Goal: Task Accomplishment & Management: Manage account settings

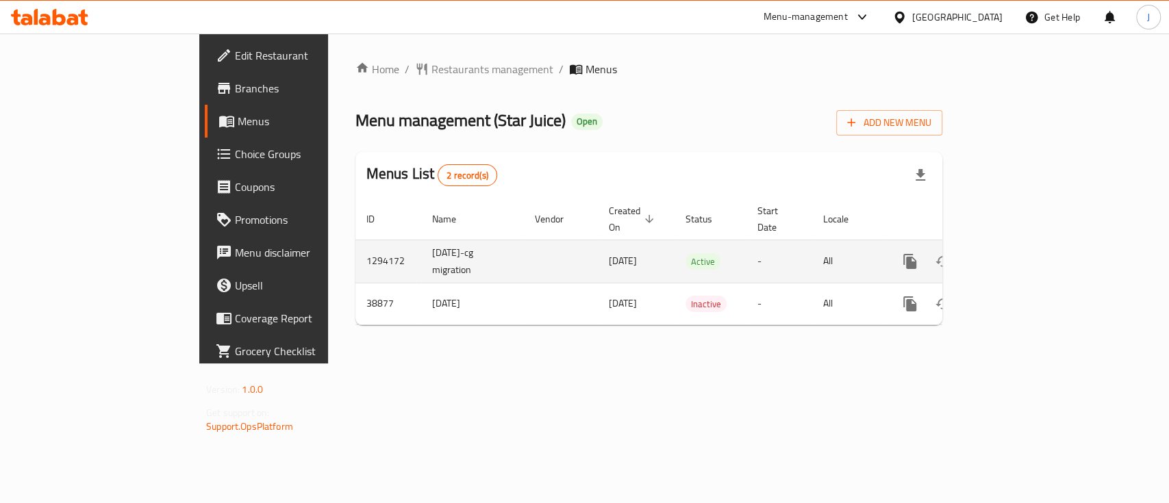
click at [1017, 253] on icon "enhanced table" at bounding box center [1009, 261] width 16 height 16
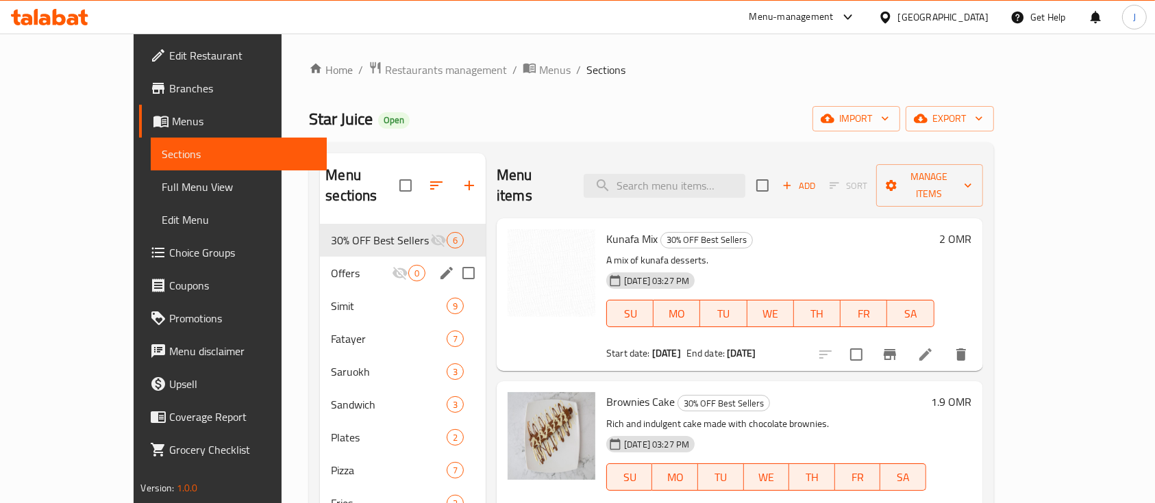
scroll to position [91, 0]
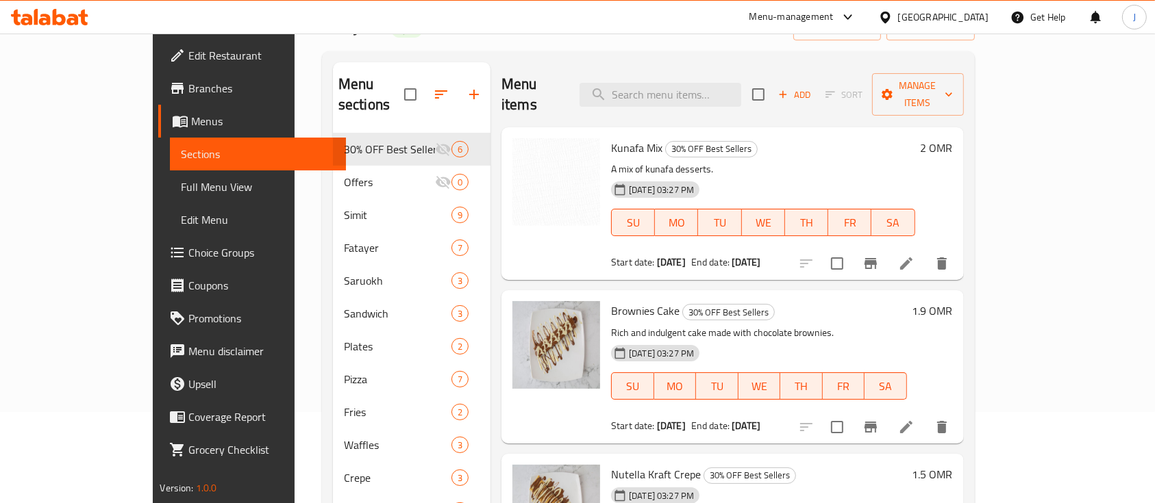
click at [860, 290] on div "Brownies Cake 30% OFF Best Sellers Rich and indulgent cake made with chocolate …" at bounding box center [732, 366] width 462 height 153
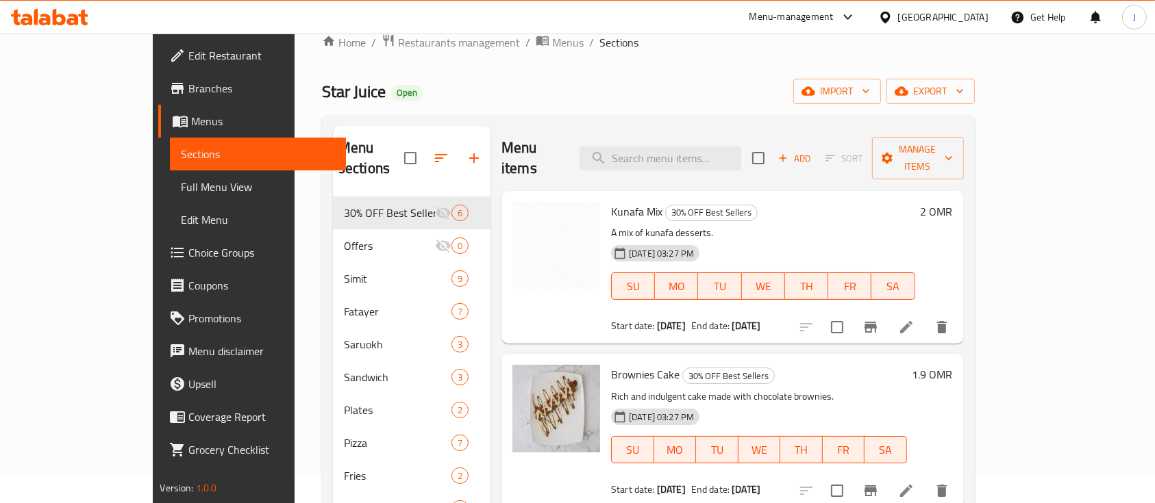
scroll to position [0, 0]
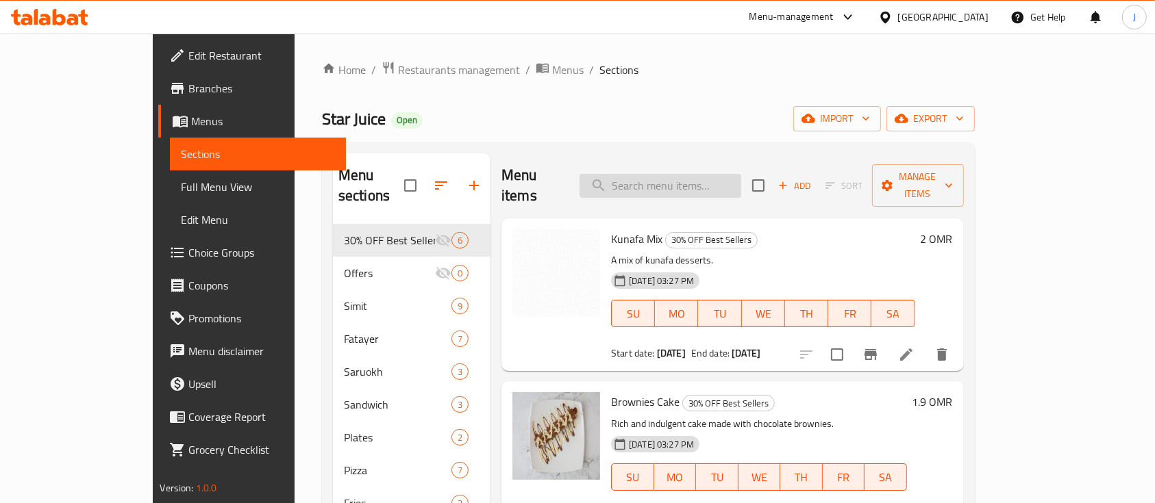
click at [697, 184] on input "search" at bounding box center [660, 186] width 162 height 24
paste input "شاورما دجاج عربي على الفحم"
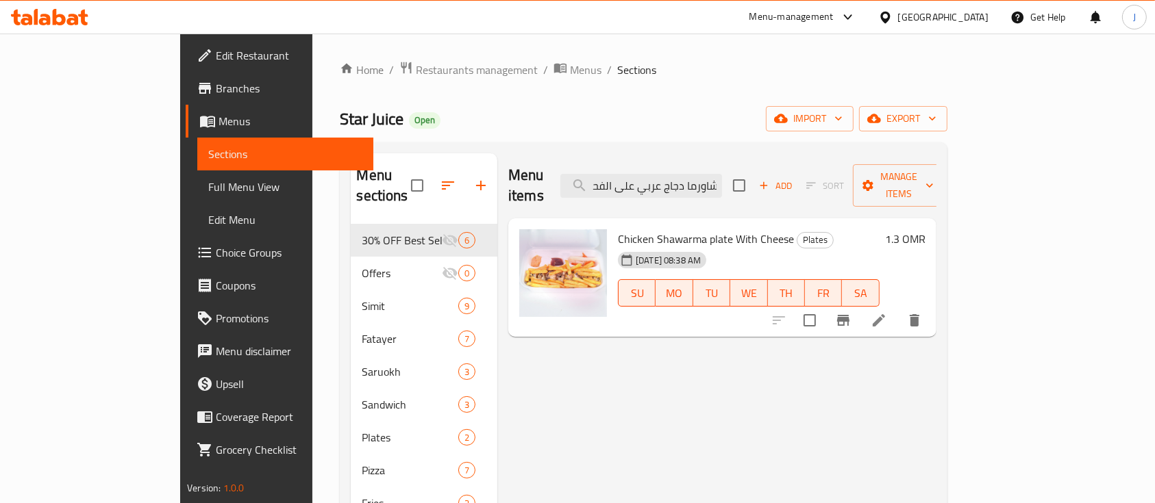
type input "شاورما دجاج عربي على الفحم"
click at [925, 229] on h6 "1.3 OMR" at bounding box center [905, 238] width 40 height 19
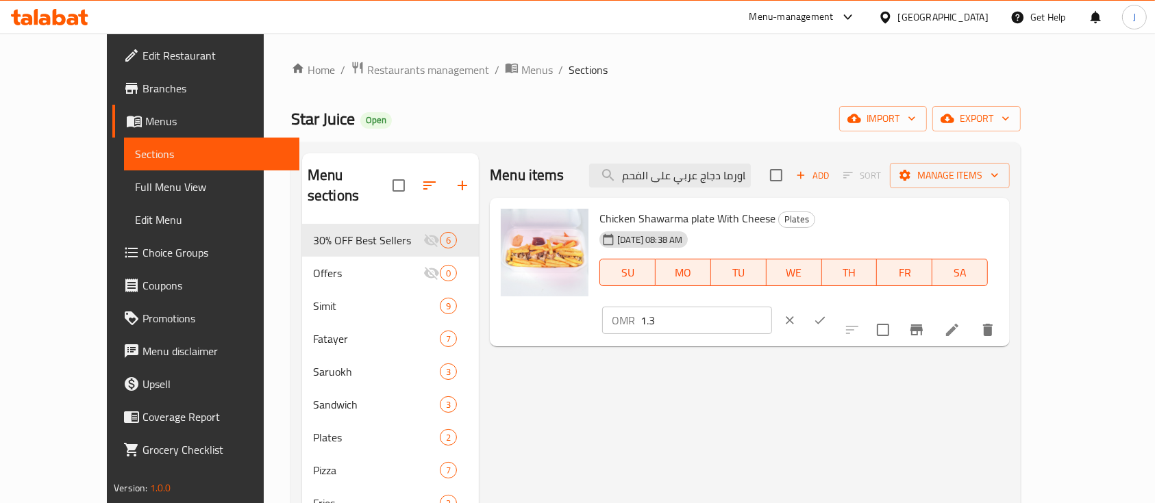
click at [771, 307] on input "1.3" at bounding box center [705, 320] width 131 height 27
type input "1.8"
click at [827, 314] on icon "ok" at bounding box center [820, 321] width 14 height 14
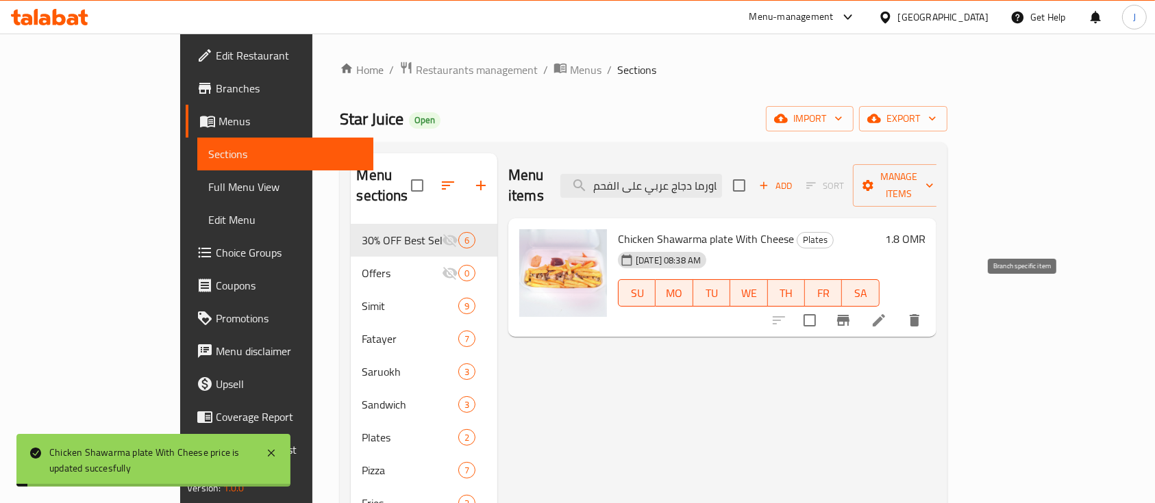
click at [851, 312] on icon "Branch-specific-item" at bounding box center [843, 320] width 16 height 16
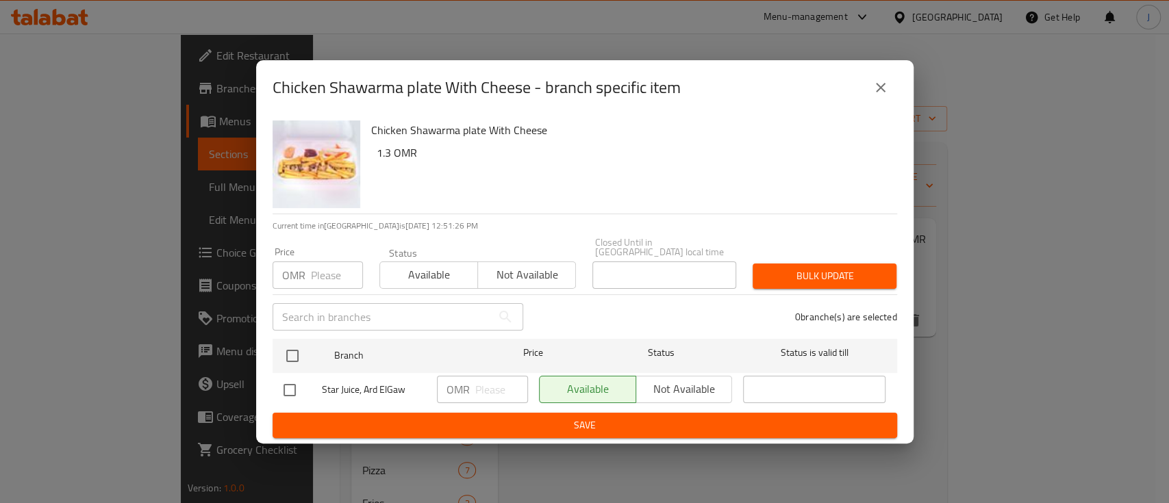
click at [885, 87] on icon "close" at bounding box center [880, 87] width 16 height 16
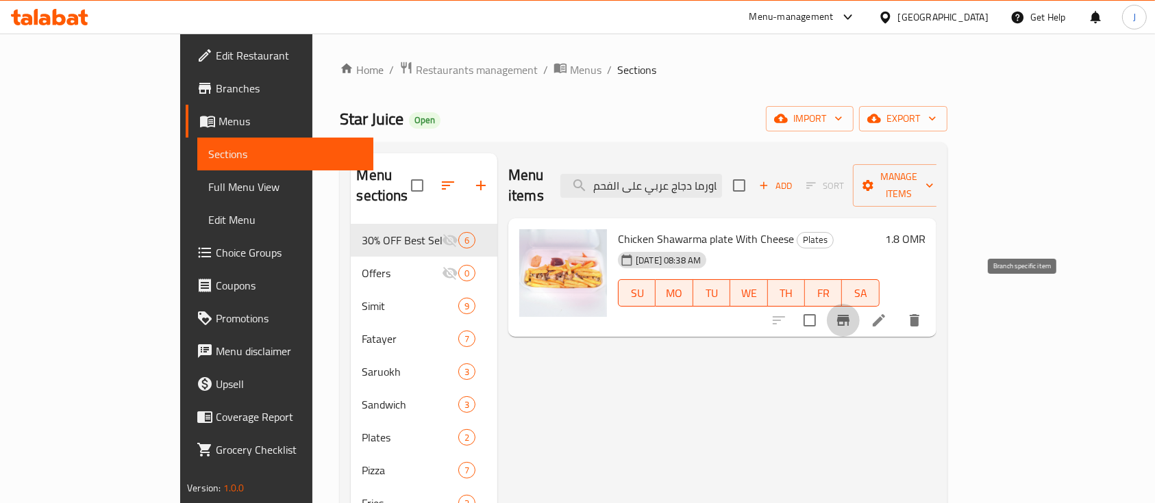
click at [849, 315] on icon "Branch-specific-item" at bounding box center [843, 320] width 12 height 11
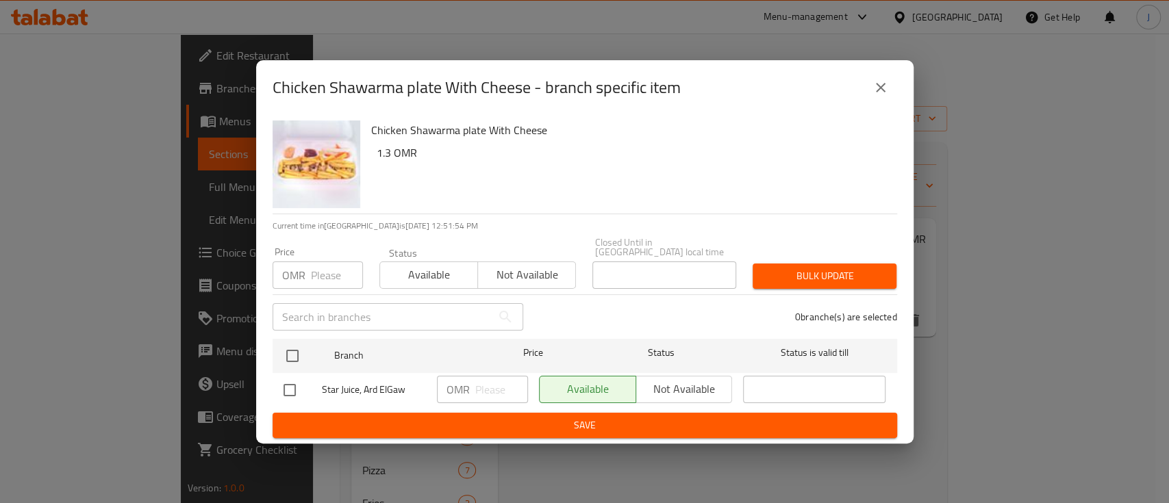
click at [886, 89] on icon "close" at bounding box center [880, 87] width 16 height 16
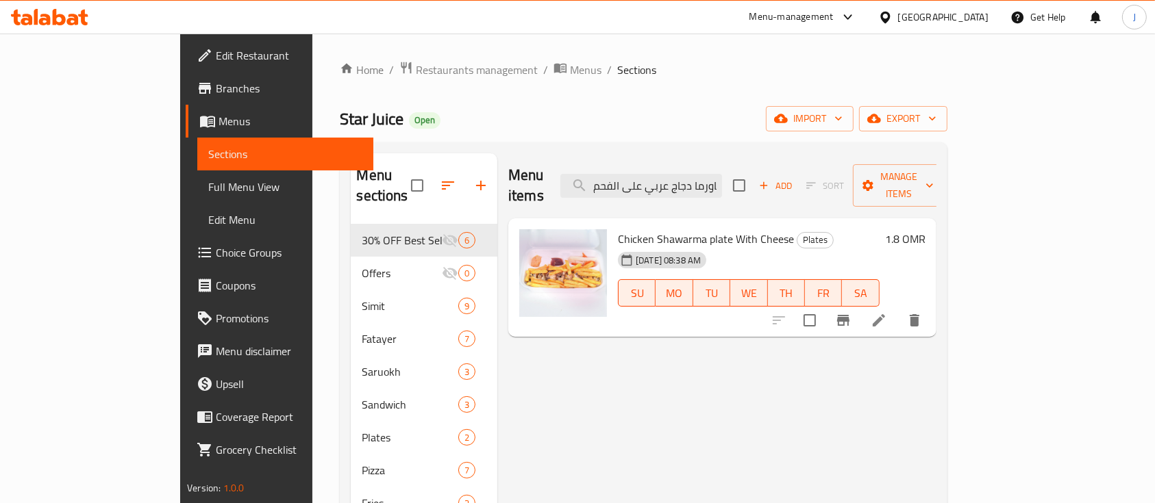
click at [926, 336] on div "Menu items شاورما دجاج عربي على الفحم Add Sort Manage items Chicken Shawarma pl…" at bounding box center [716, 503] width 439 height 701
click at [416, 71] on span "Restaurants management" at bounding box center [477, 70] width 122 height 16
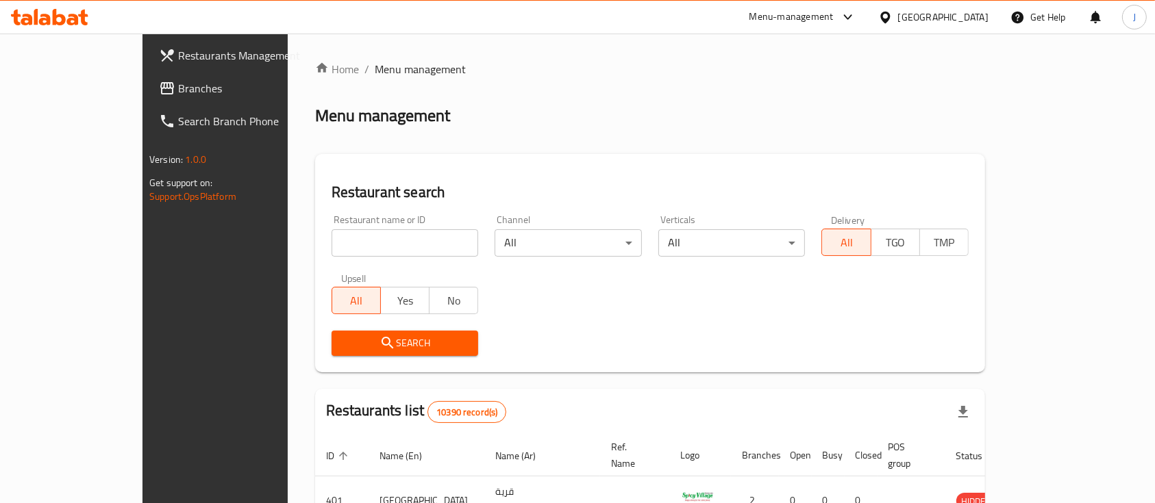
click at [334, 239] on input "search" at bounding box center [404, 242] width 147 height 27
paste input "750400"
type input "750400"
click button "Search" at bounding box center [404, 343] width 147 height 25
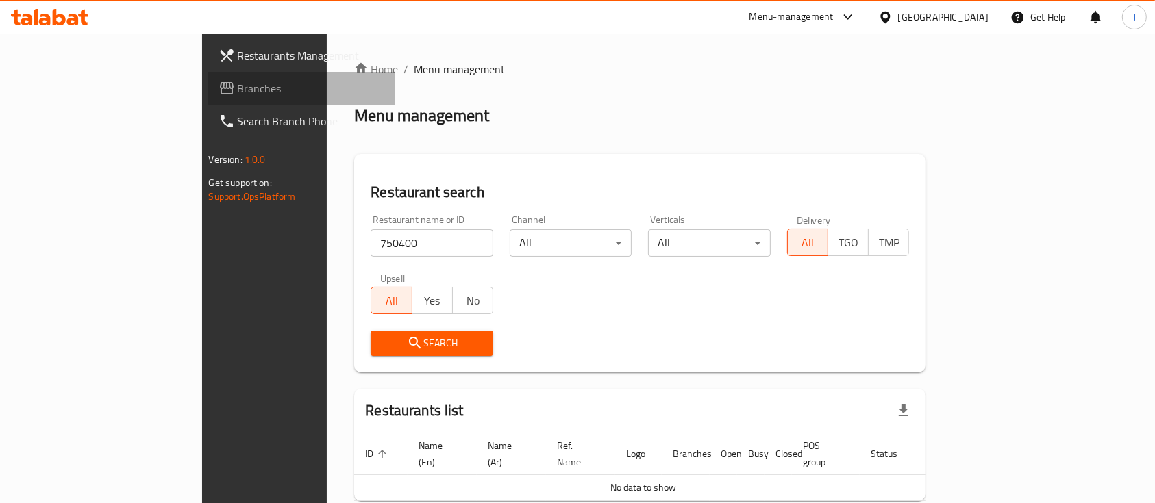
click at [238, 94] on span "Branches" at bounding box center [311, 88] width 147 height 16
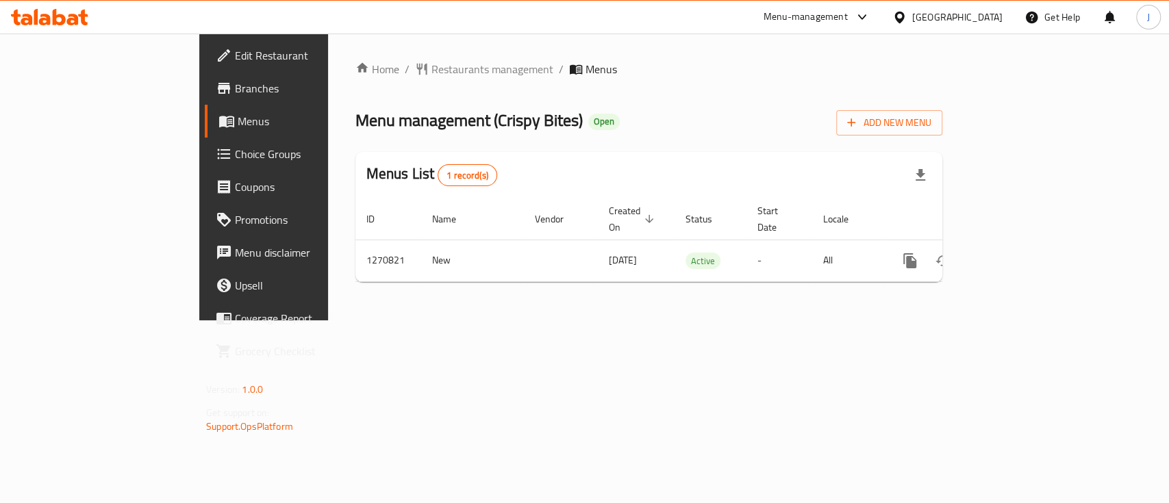
drag, startPoint x: 908, startPoint y: 387, endPoint x: 913, endPoint y: 364, distance: 23.1
click at [908, 321] on div "Home / Restaurants management / Menus Menu management ( Crispy Bites ) Open Add…" at bounding box center [649, 177] width 642 height 287
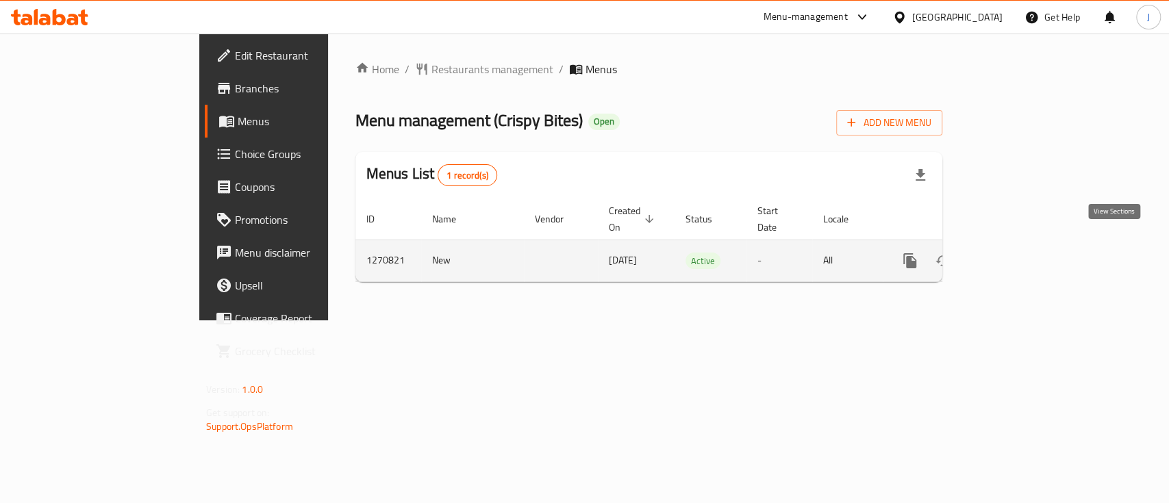
click at [1025, 244] on link "enhanced table" at bounding box center [1008, 260] width 33 height 33
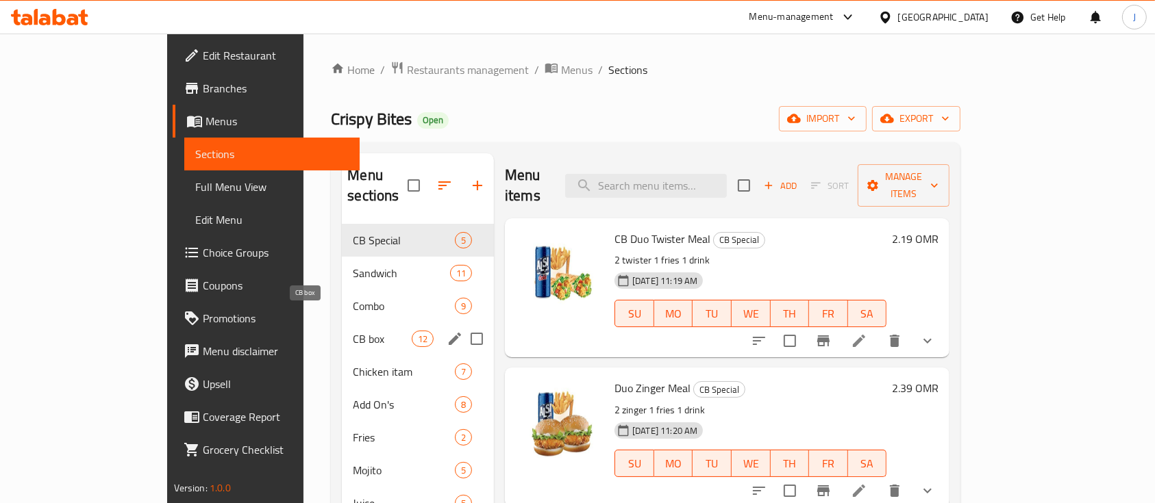
click at [353, 331] on span "CB box" at bounding box center [382, 339] width 58 height 16
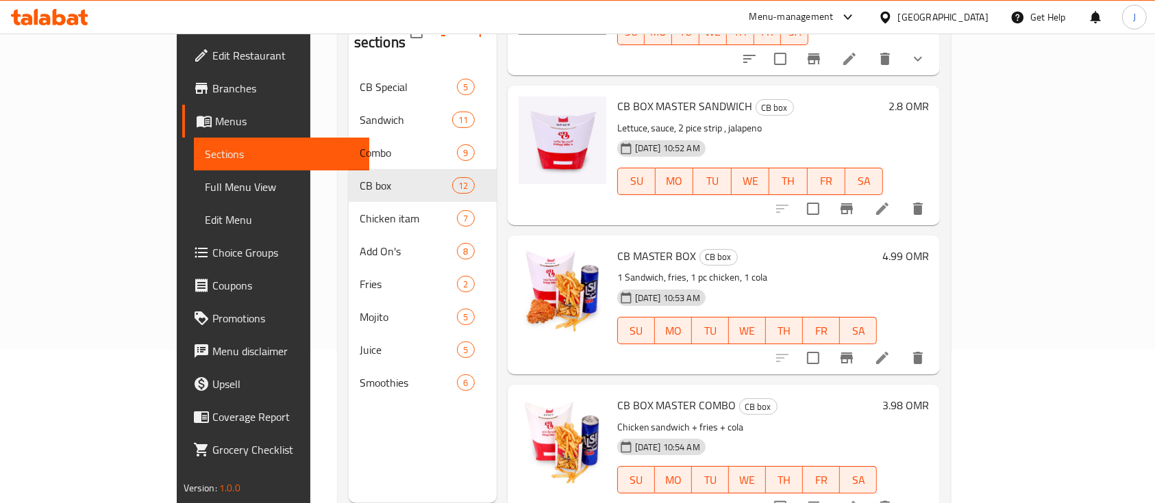
scroll to position [182, 0]
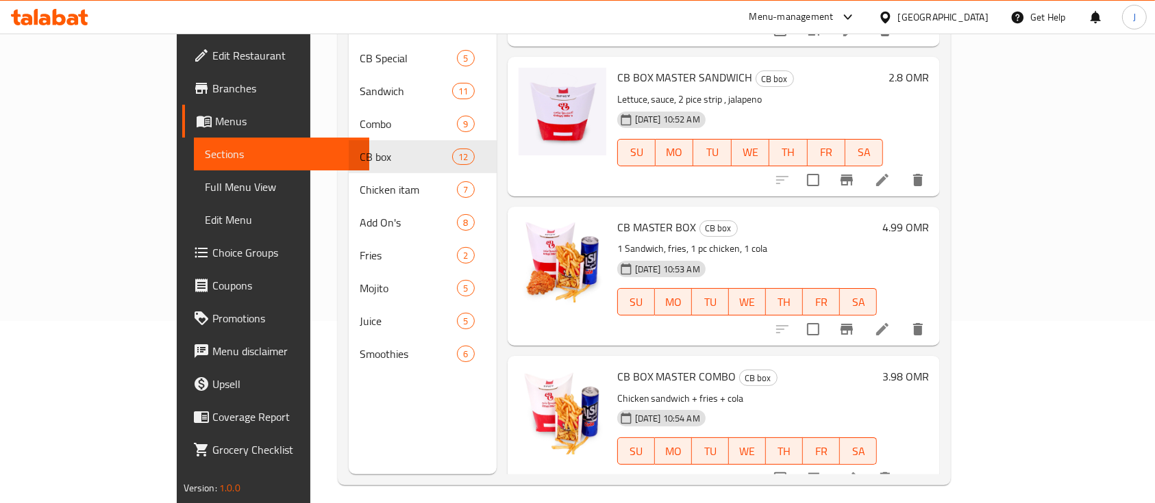
click at [929, 68] on h6 "2.8 OMR" at bounding box center [908, 77] width 40 height 19
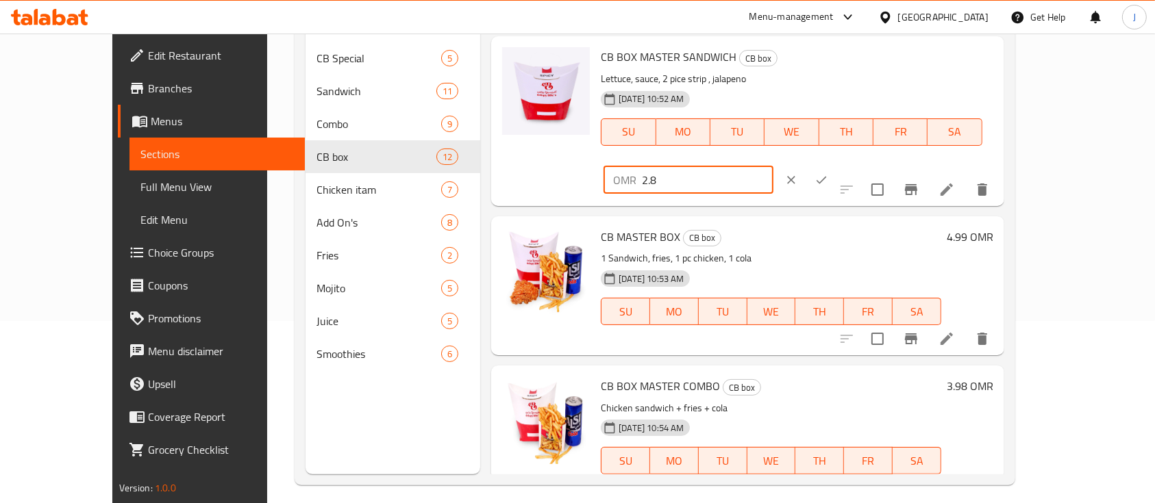
drag, startPoint x: 961, startPoint y: 59, endPoint x: 803, endPoint y: 27, distance: 160.6
click at [860, 45] on div "CB BOX MASTER SANDWICH CB box Lettuce, sauce, 2 pice strip , jalapeno 15-06-202…" at bounding box center [796, 121] width 403 height 158
type input "1.5"
click at [828, 173] on icon "ok" at bounding box center [821, 180] width 14 height 14
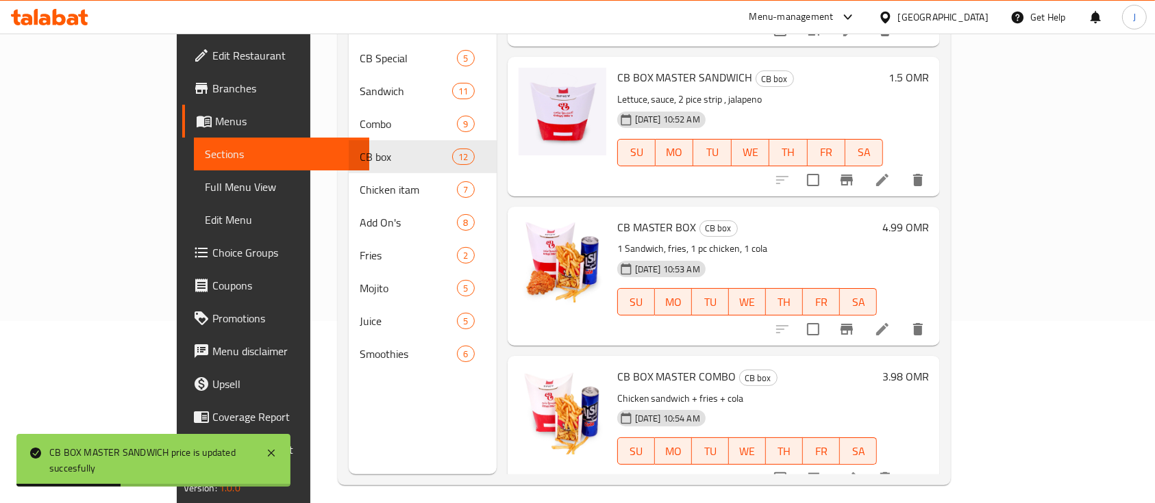
click at [929, 218] on h6 "4.99 OMR" at bounding box center [905, 227] width 47 height 19
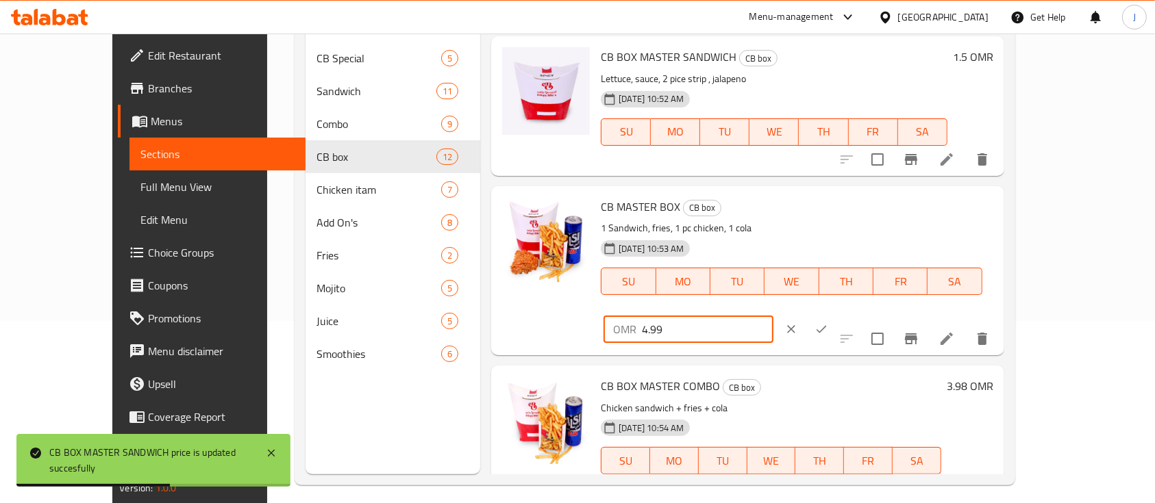
drag, startPoint x: 948, startPoint y: 209, endPoint x: 787, endPoint y: 185, distance: 162.7
click at [794, 190] on div "CB MASTER BOX CB box 1 Sandwich, fries, 1 pc chicken, 1 cola 15-06-2025 10:53 A…" at bounding box center [747, 270] width 512 height 169
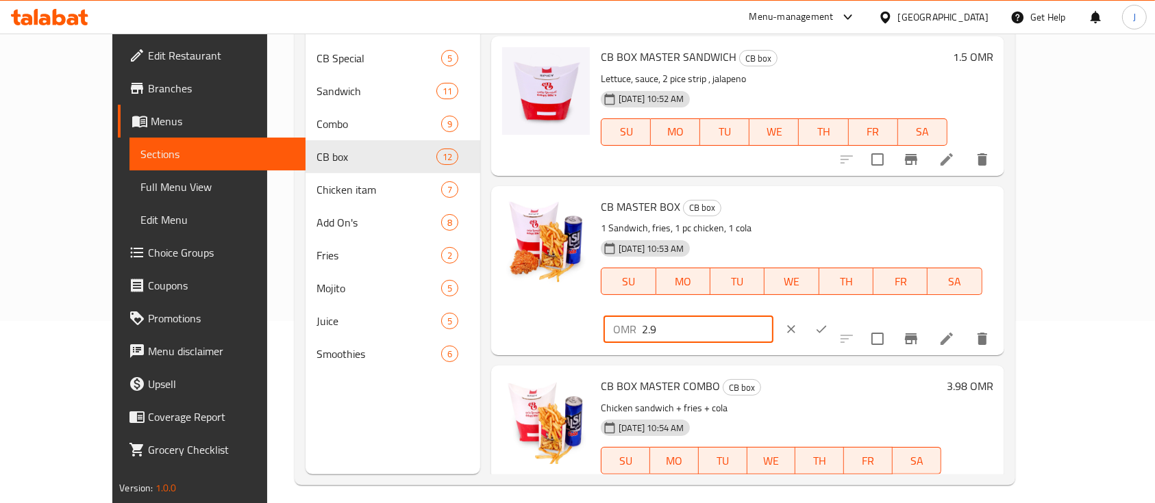
type input "2.9"
click at [828, 323] on icon "ok" at bounding box center [821, 330] width 14 height 14
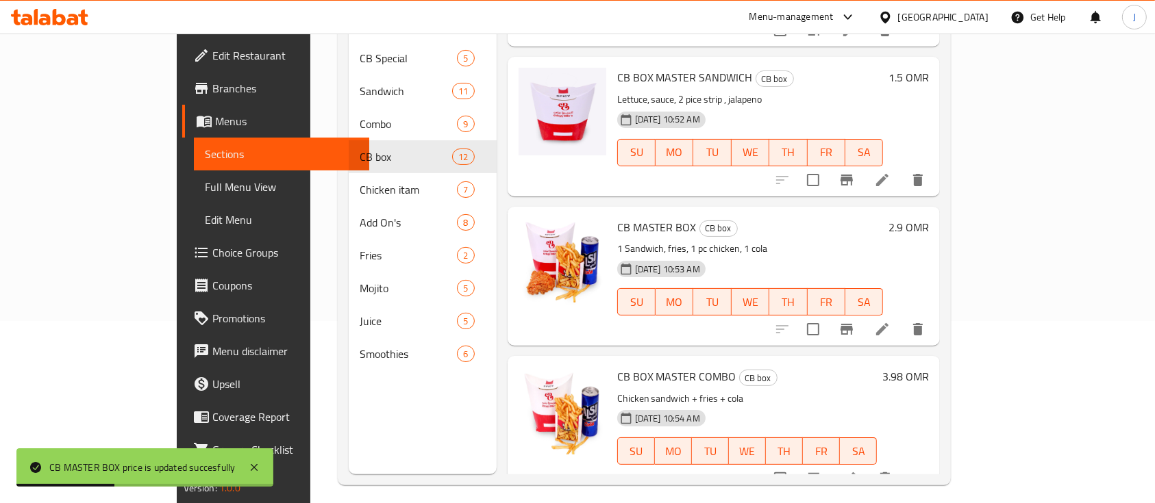
click at [929, 367] on h6 "3.98 OMR" at bounding box center [905, 376] width 47 height 19
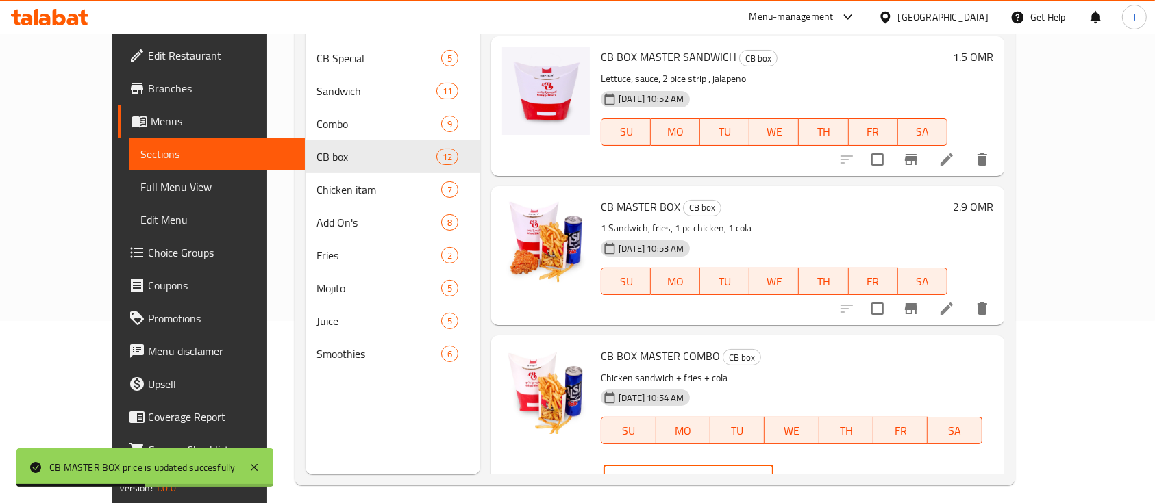
drag, startPoint x: 903, startPoint y: 370, endPoint x: 816, endPoint y: 362, distance: 87.4
click at [816, 362] on div "CB BOX MASTER COMBO CB box Chicken sandwich + fries + cola 15-06-2025 10:54 AM …" at bounding box center [796, 420] width 403 height 158
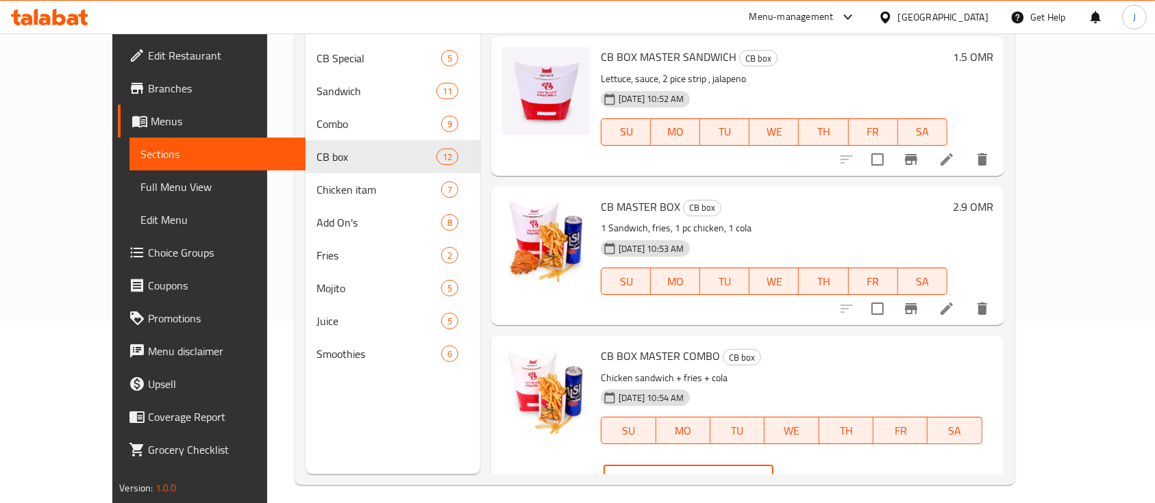
type input "2.3"
click at [828, 472] on icon "ok" at bounding box center [821, 479] width 14 height 14
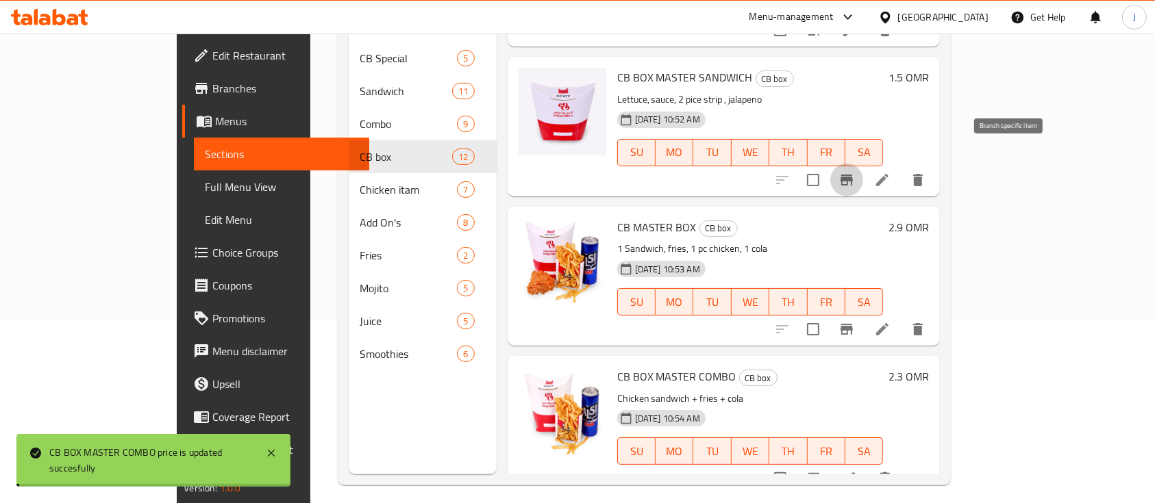
click at [855, 172] on icon "Branch-specific-item" at bounding box center [846, 180] width 16 height 16
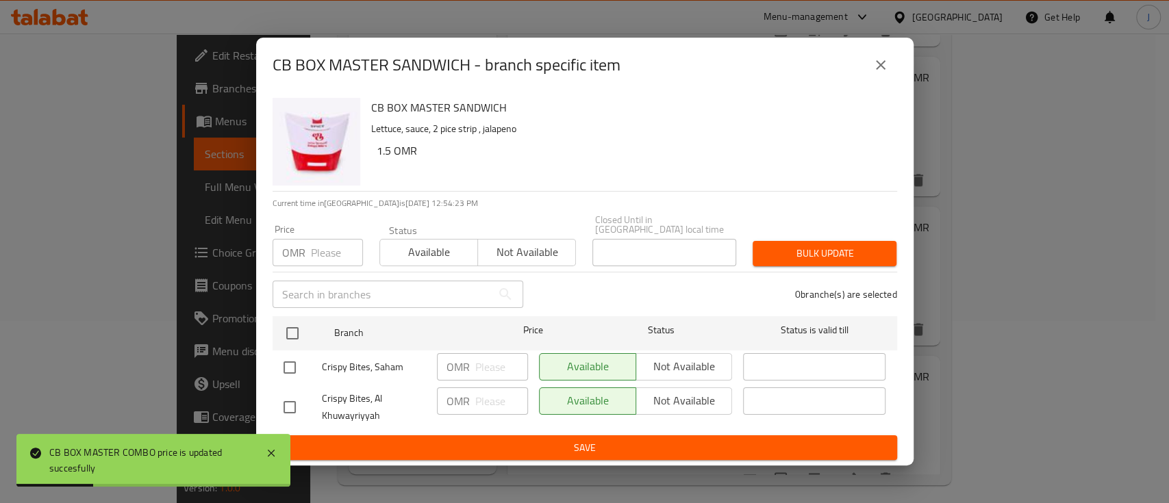
click at [880, 71] on icon "close" at bounding box center [880, 65] width 16 height 16
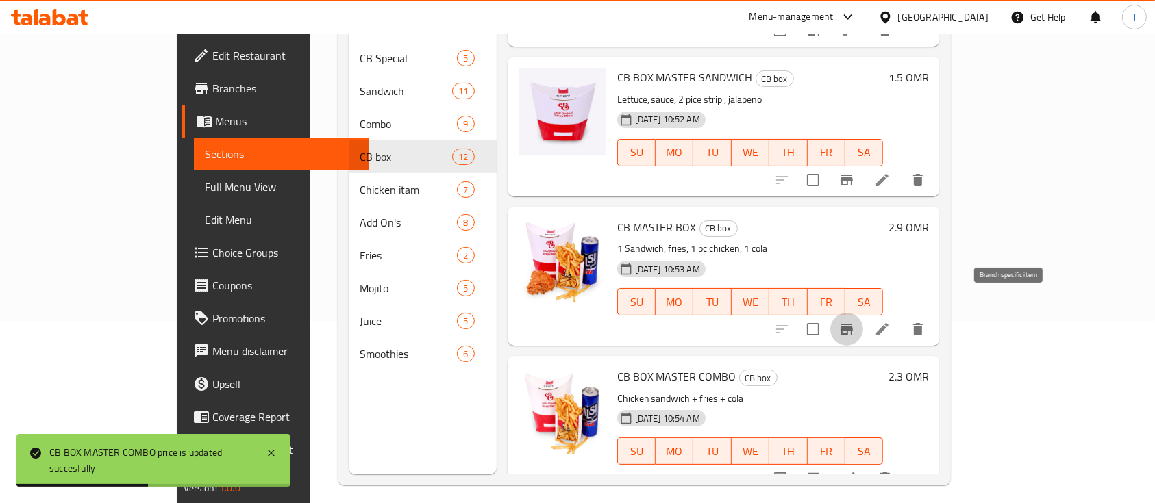
click at [855, 321] on icon "Branch-specific-item" at bounding box center [846, 329] width 16 height 16
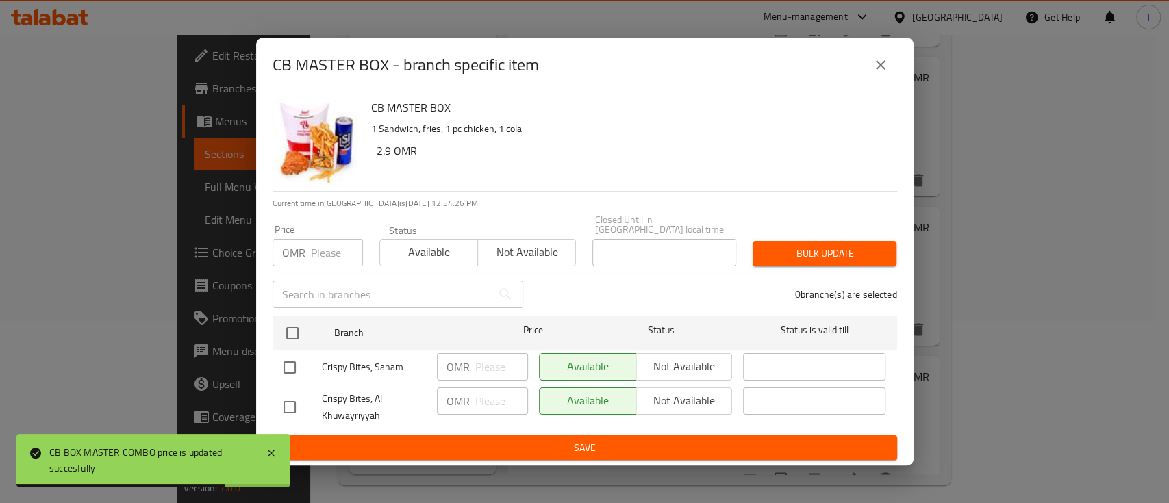
click at [865, 65] on button "close" at bounding box center [880, 65] width 33 height 33
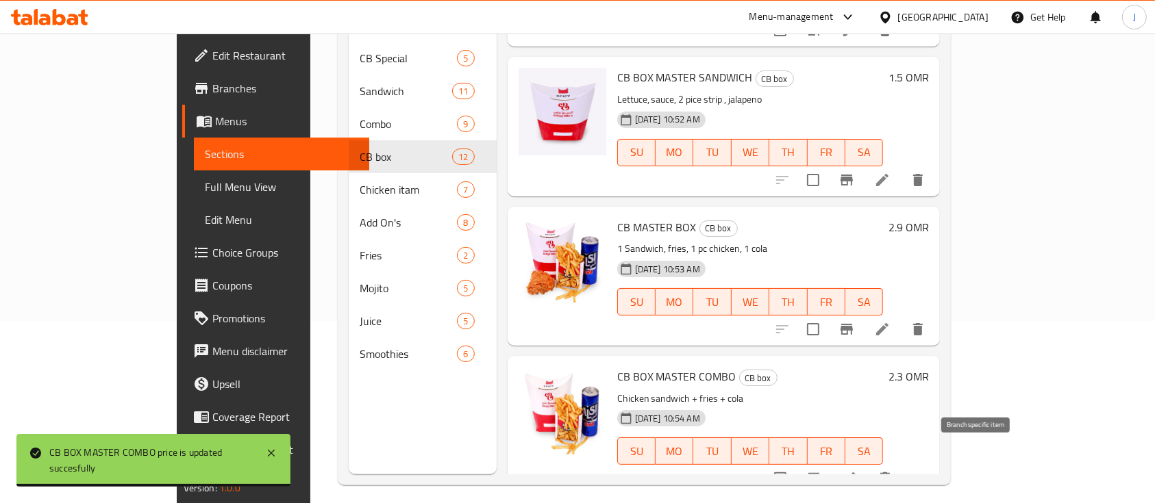
click at [820, 473] on icon "Branch-specific-item" at bounding box center [813, 478] width 12 height 11
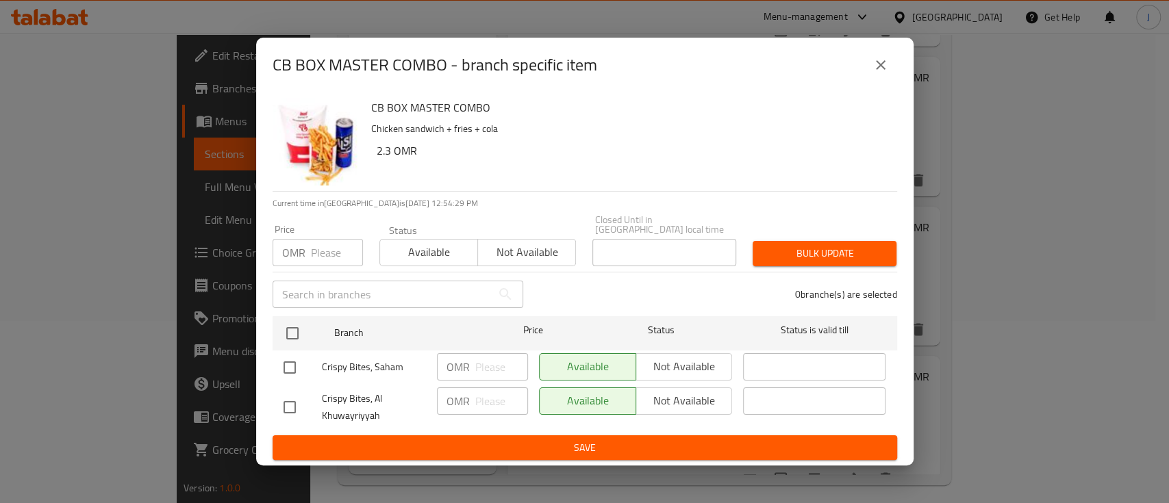
click at [877, 73] on icon "close" at bounding box center [880, 65] width 16 height 16
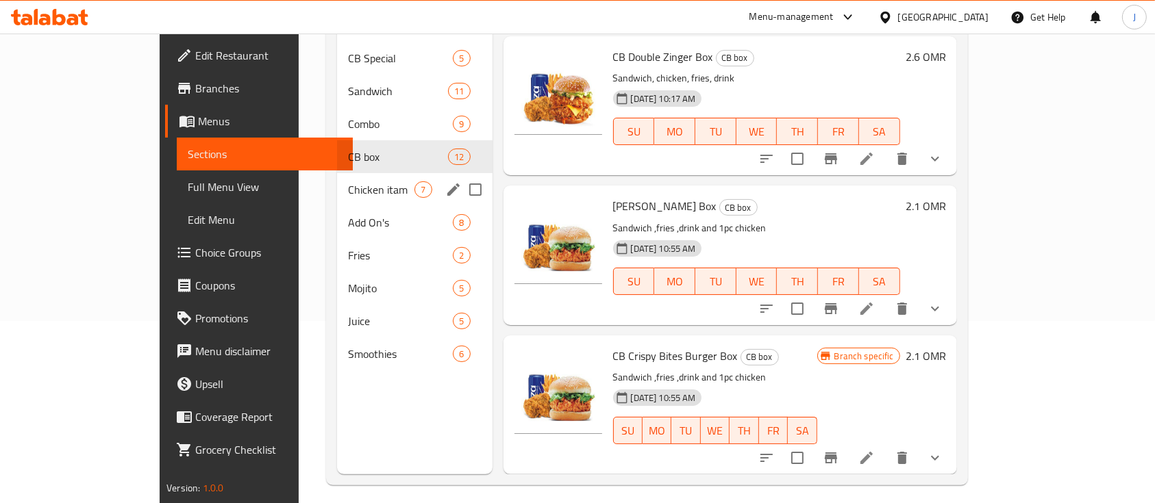
scroll to position [0, 0]
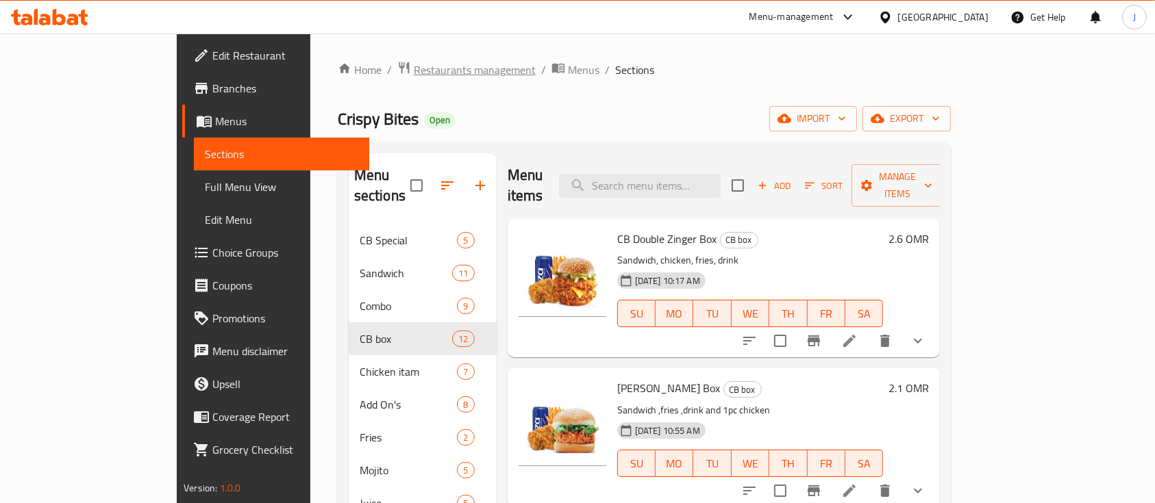
click at [414, 73] on span "Restaurants management" at bounding box center [475, 70] width 122 height 16
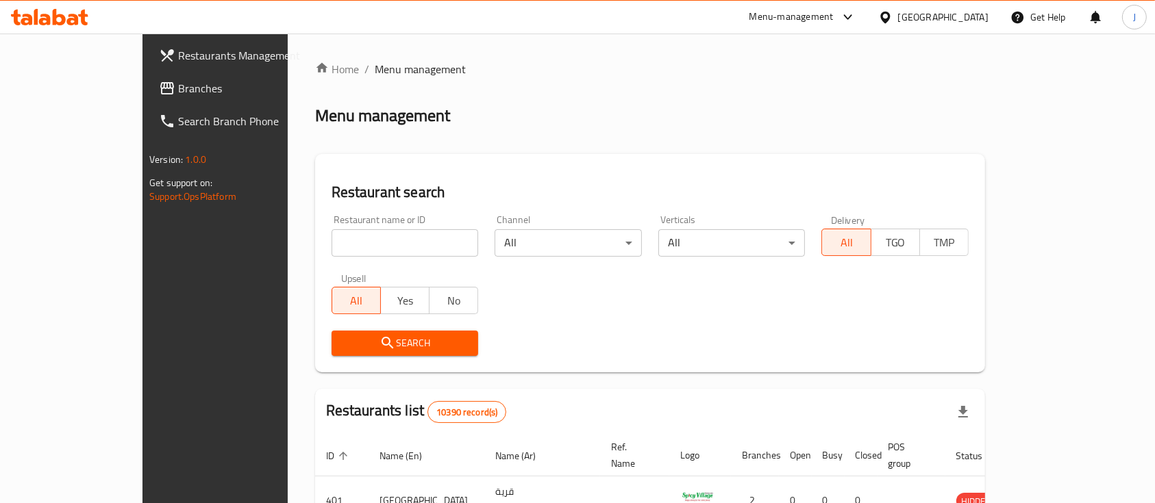
drag, startPoint x: 903, startPoint y: 177, endPoint x: 889, endPoint y: 148, distance: 32.8
click at [903, 177] on div "Restaurant search Restaurant name or ID Restaurant name or ID Channel All ​ Ver…" at bounding box center [650, 263] width 670 height 218
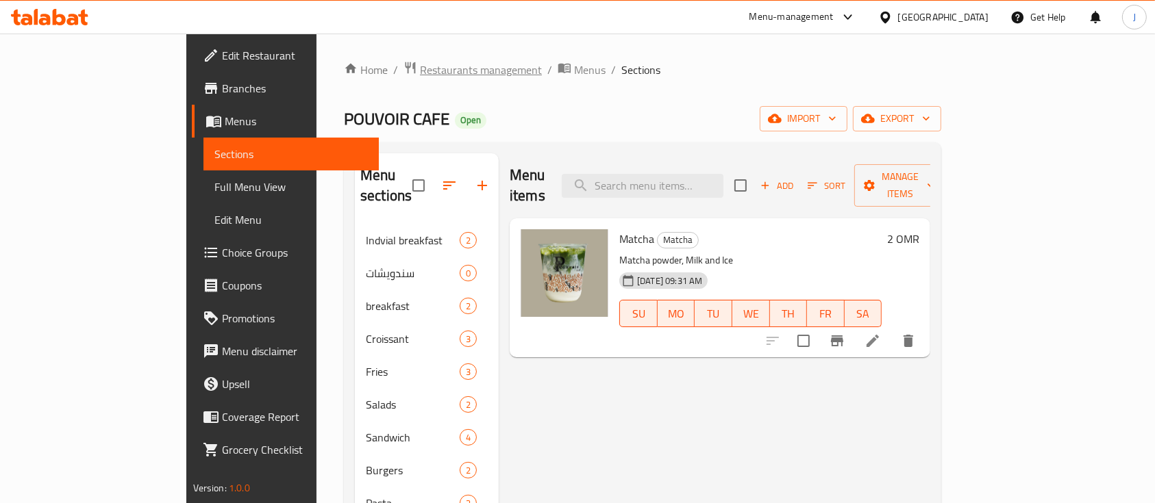
click at [420, 67] on span "Restaurants management" at bounding box center [481, 70] width 122 height 16
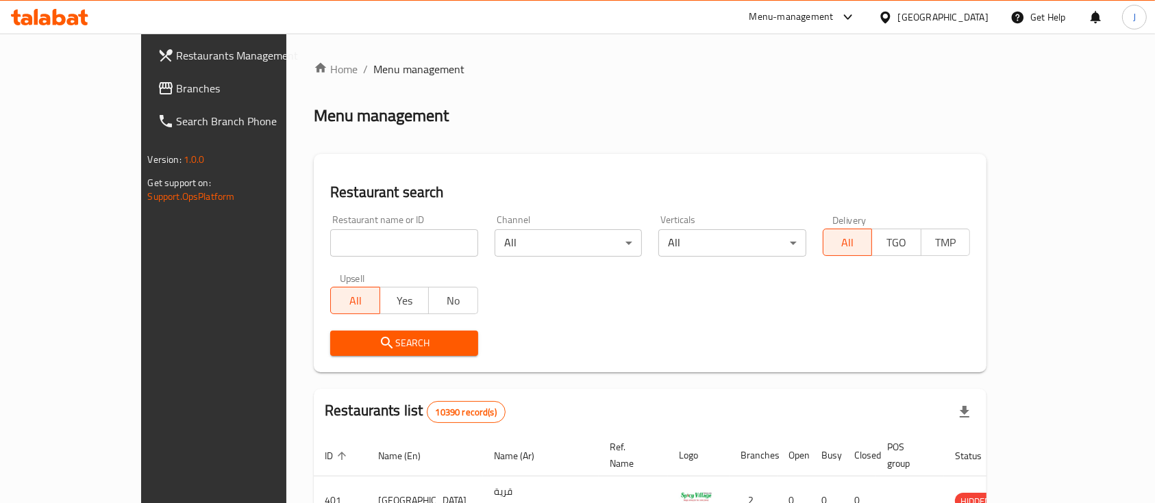
click at [177, 80] on span "Branches" at bounding box center [250, 88] width 147 height 16
